Goal: Communication & Community: Answer question/provide support

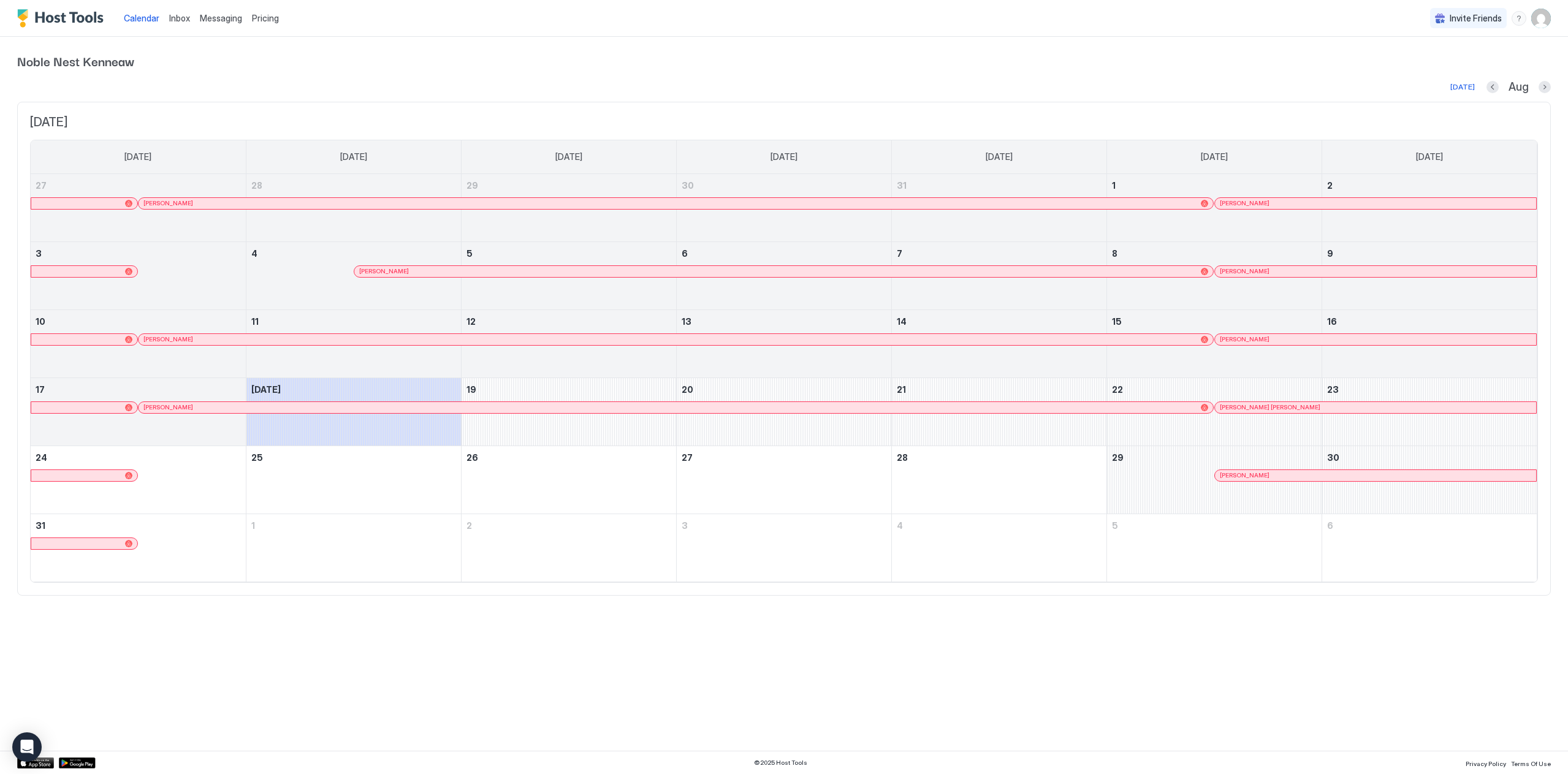
click at [1133, 62] on span "Noble Nest Kenneaw" at bounding box center [784, 61] width 1534 height 18
click at [210, 23] on span "Messaging" at bounding box center [221, 18] width 42 height 11
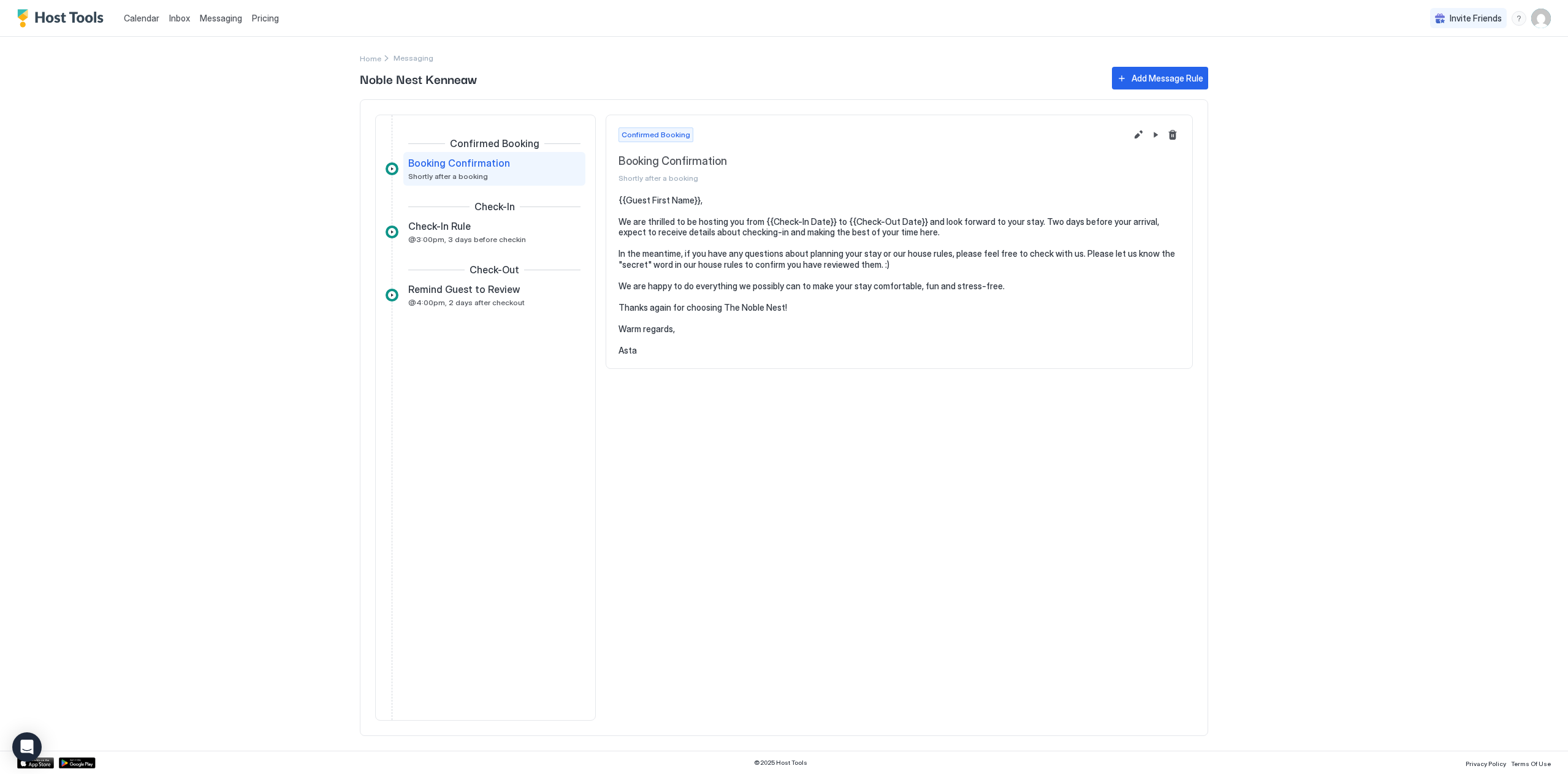
click at [887, 463] on div "Confirmed Booking Booking Confirmation Shortly after a booking {{Guest First Na…" at bounding box center [899, 418] width 587 height 607
click at [181, 21] on span "Inbox" at bounding box center [179, 18] width 21 height 11
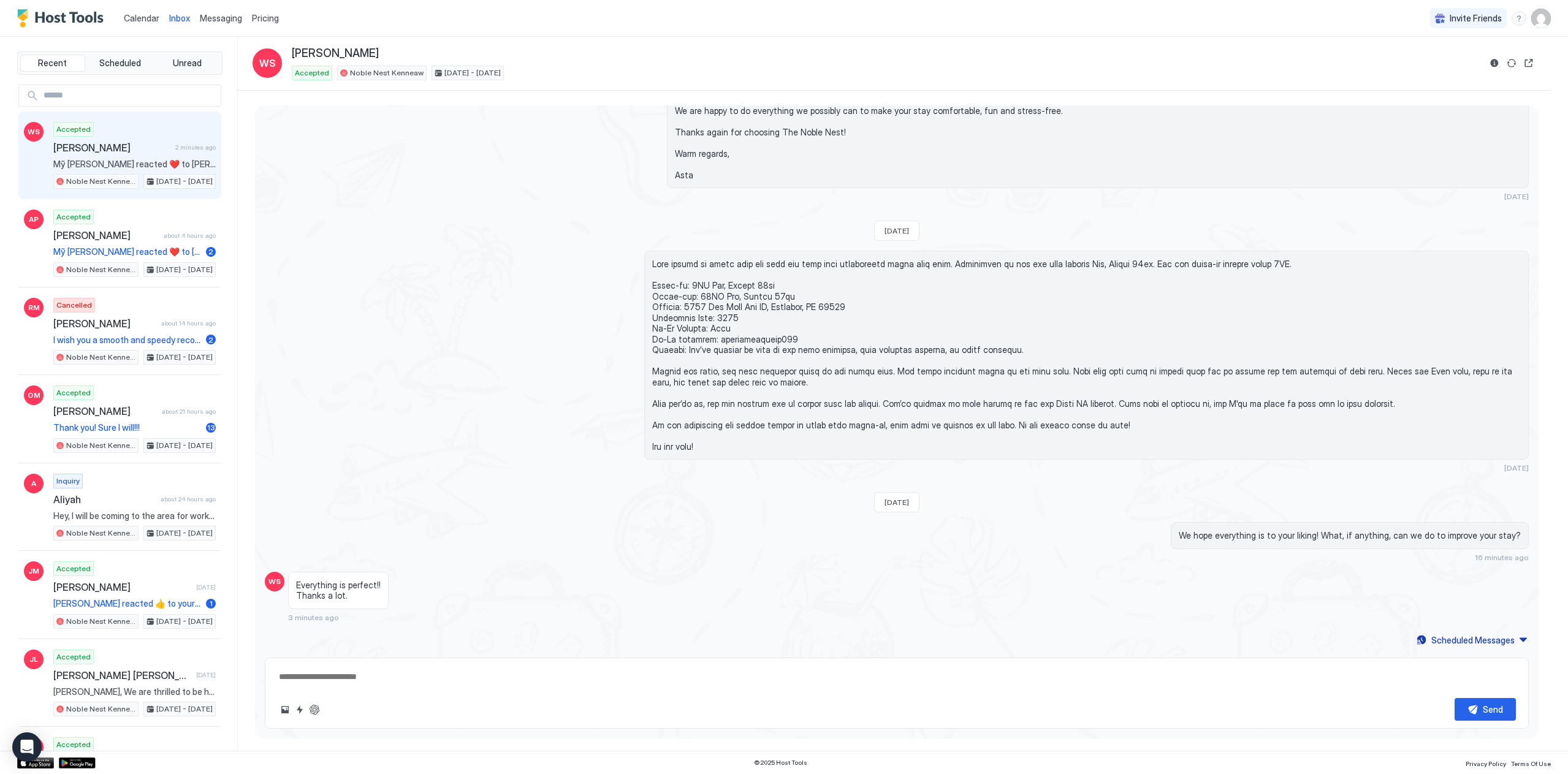
scroll to position [214, 0]
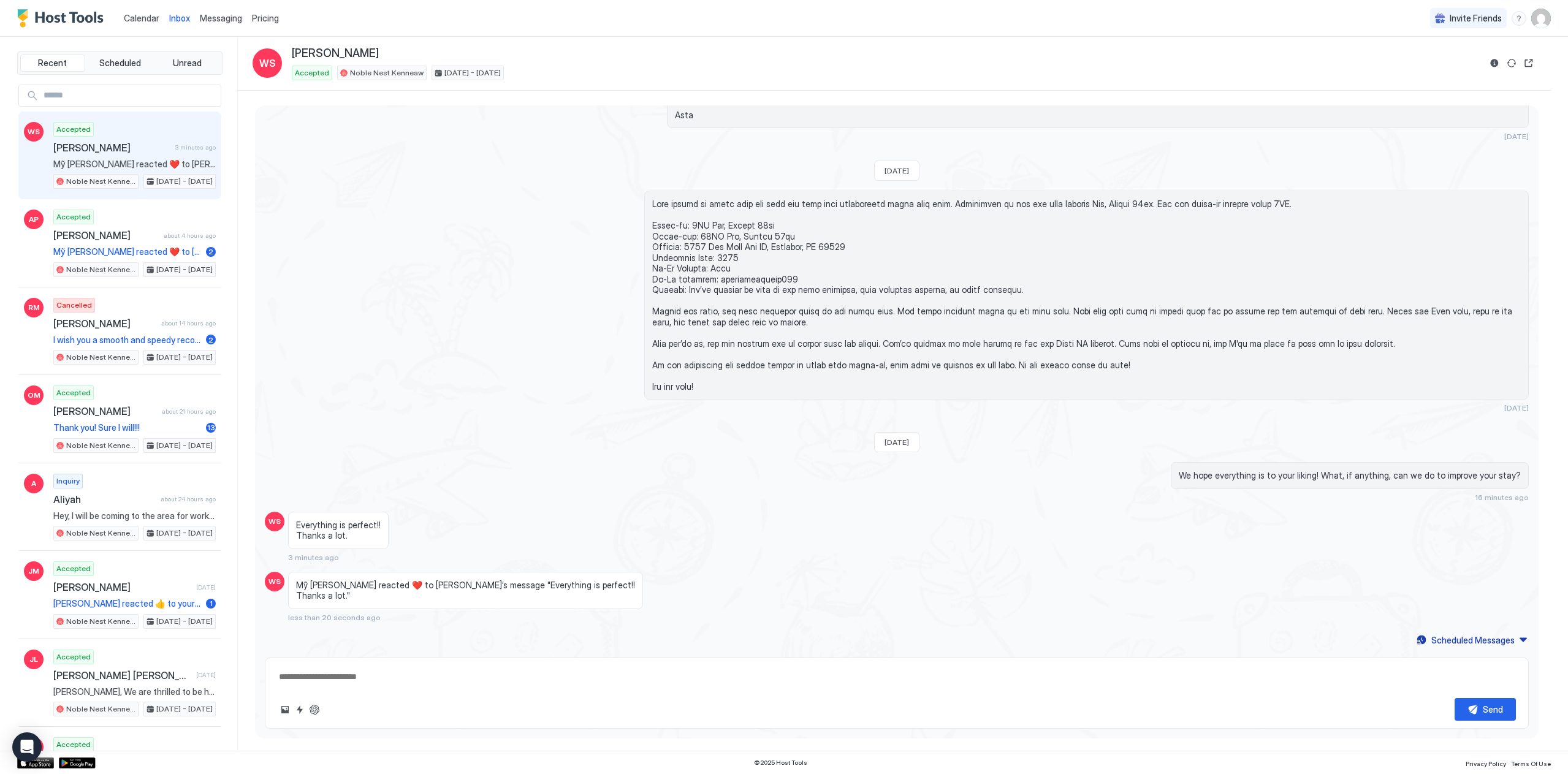
type textarea "*"
click at [432, 222] on div "[DATE]" at bounding box center [896, 301] width 1264 height 222
